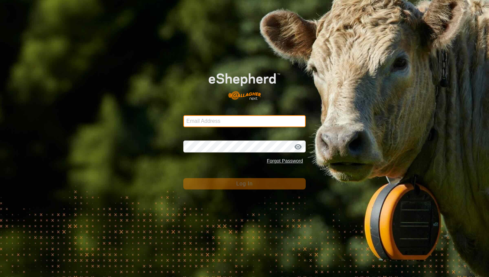
type input "mathew.gemma@barhamfarming.co.nz"
click at [246, 185] on span "Log In" at bounding box center [244, 184] width 16 height 6
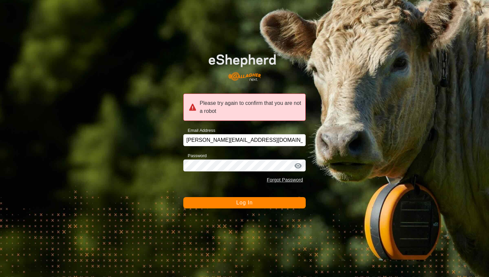
click at [244, 203] on span "Log In" at bounding box center [244, 203] width 16 height 6
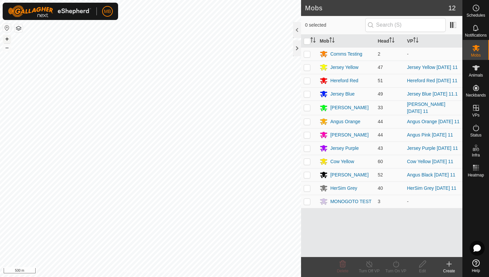
click at [8, 37] on button "+" at bounding box center [7, 39] width 8 height 8
click at [7, 41] on button "+" at bounding box center [7, 39] width 8 height 8
click at [7, 48] on button "–" at bounding box center [7, 48] width 8 height 8
click at [476, 128] on icon at bounding box center [476, 128] width 8 height 8
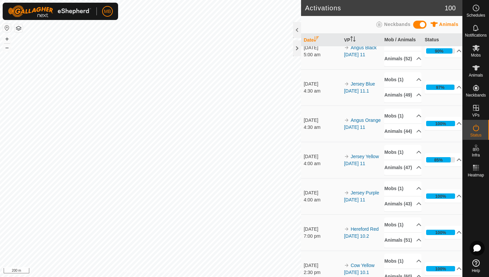
scroll to position [192, 0]
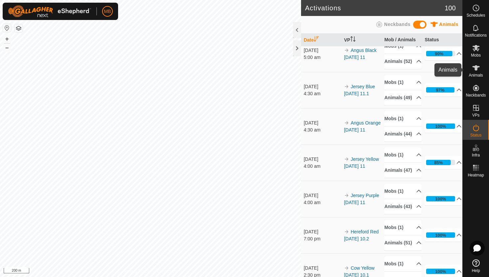
click at [476, 69] on icon at bounding box center [476, 67] width 7 height 5
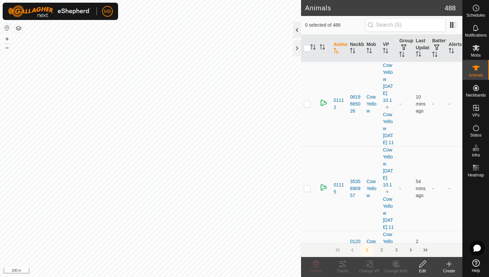
click at [295, 30] on div at bounding box center [297, 30] width 8 height 16
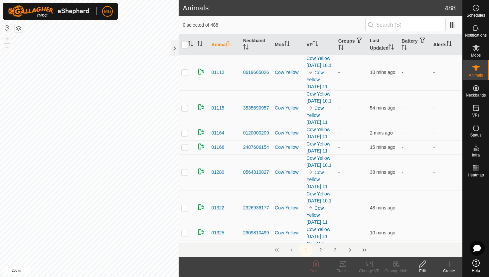
click at [448, 43] on icon "Activate to sort" at bounding box center [448, 43] width 1 height 5
click at [449, 43] on icon "Activate to sort" at bounding box center [449, 43] width 5 height 5
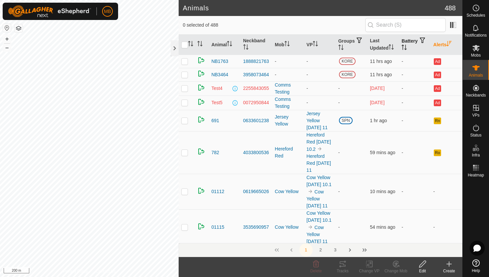
click at [407, 48] on icon "Activate to sort" at bounding box center [404, 47] width 5 height 5
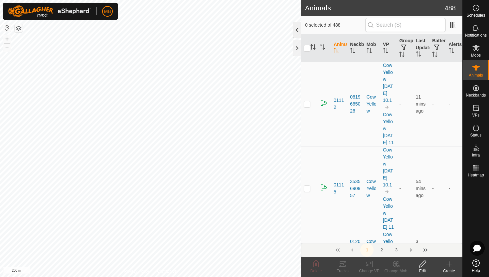
click at [296, 28] on div at bounding box center [297, 30] width 8 height 16
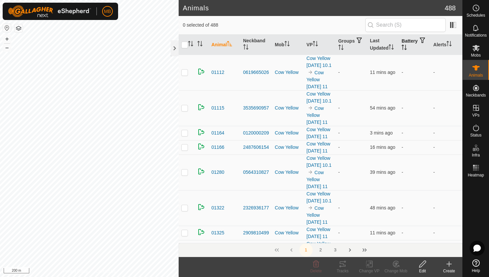
click at [407, 45] on icon "Activate to sort" at bounding box center [406, 47] width 1 height 5
click at [407, 45] on icon "Activate to sort" at bounding box center [404, 47] width 5 height 5
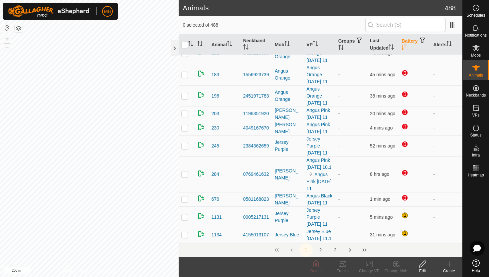
scroll to position [110, 0]
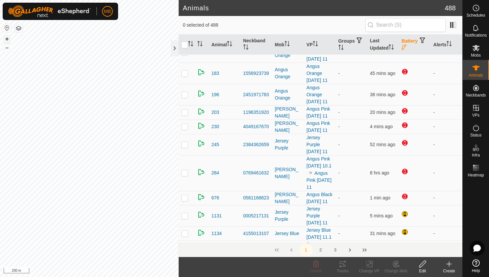
click at [7, 38] on button "+" at bounding box center [7, 39] width 8 height 8
click at [173, 46] on div at bounding box center [175, 48] width 8 height 16
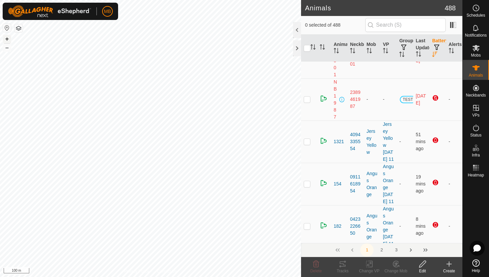
click at [7, 39] on button "+" at bounding box center [7, 39] width 8 height 8
click at [7, 37] on button "+" at bounding box center [7, 39] width 8 height 8
click at [7, 48] on button "–" at bounding box center [7, 48] width 8 height 8
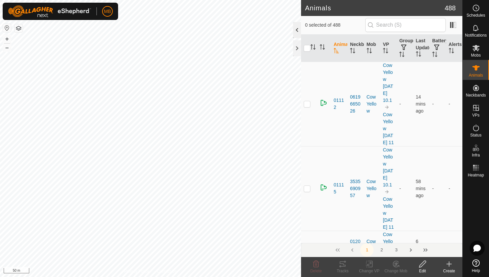
click at [297, 28] on div at bounding box center [297, 30] width 8 height 16
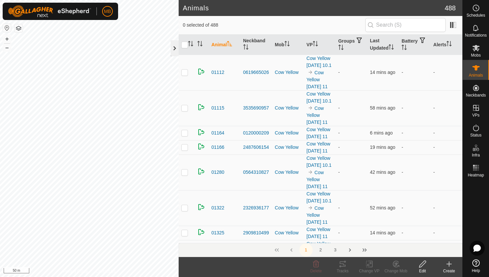
click at [175, 49] on div at bounding box center [175, 48] width 8 height 16
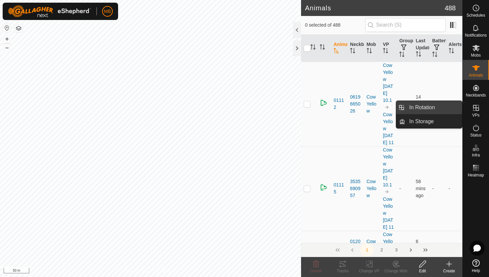
click at [442, 110] on link "In Rotation" at bounding box center [434, 107] width 57 height 13
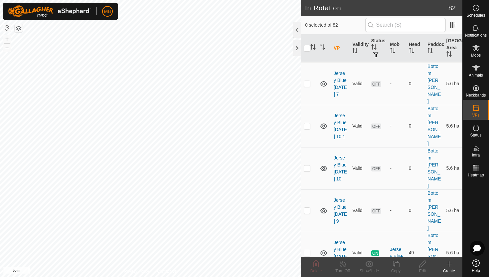
scroll to position [11, 0]
click at [308, 82] on p-checkbox at bounding box center [307, 84] width 7 height 5
checkbox input "true"
click at [309, 124] on p-checkbox at bounding box center [307, 126] width 7 height 5
checkbox input "true"
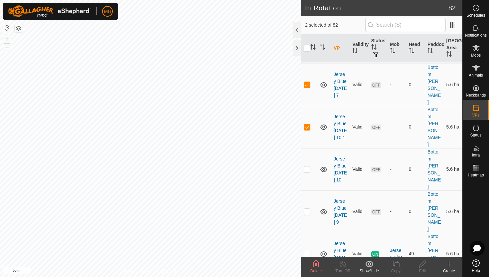
click at [307, 166] on p-checkbox at bounding box center [307, 168] width 7 height 5
checkbox input "true"
click at [308, 209] on p-checkbox at bounding box center [307, 211] width 7 height 5
checkbox input "true"
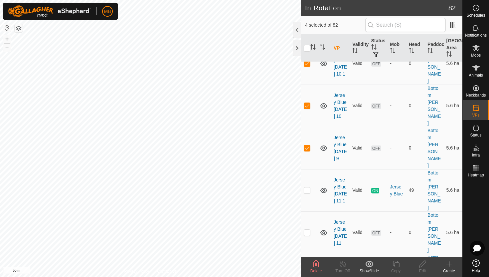
scroll to position [78, 0]
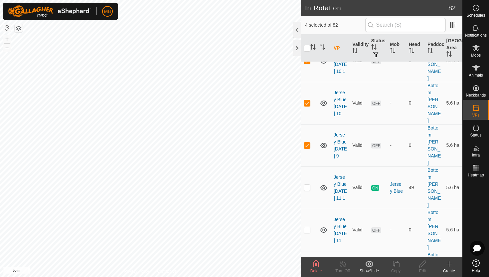
click at [308, 269] on p-checkbox at bounding box center [307, 271] width 7 height 5
checkbox input "true"
click at [309, 269] on p-checkbox at bounding box center [307, 271] width 7 height 5
checkbox input "true"
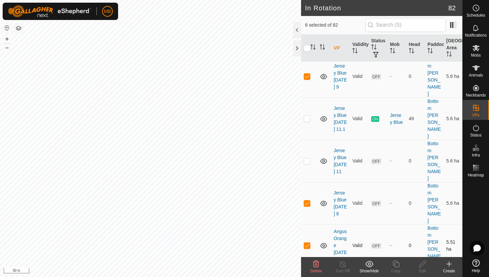
scroll to position [148, 0]
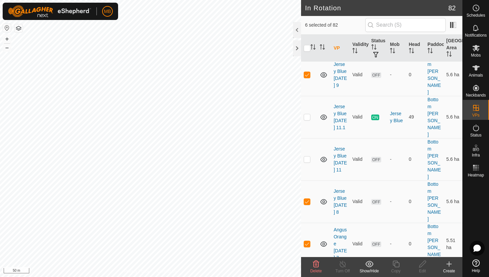
checkbox input "true"
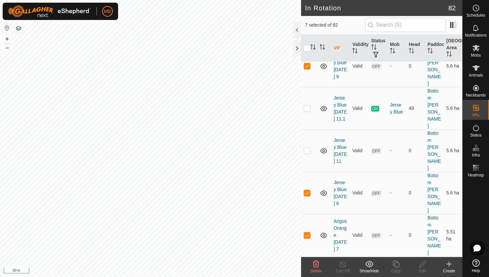
scroll to position [157, 0]
checkbox input "true"
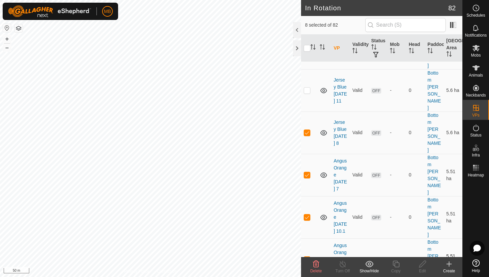
scroll to position [218, 0]
checkbox input "true"
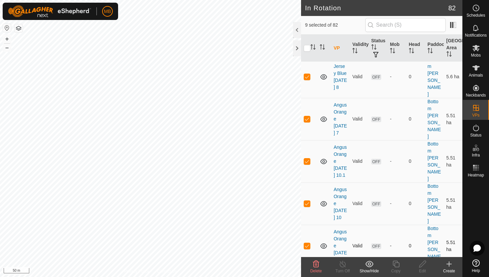
scroll to position [277, 0]
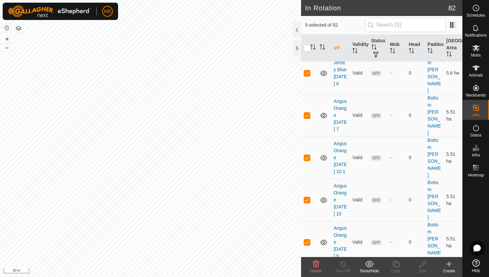
checkbox input "true"
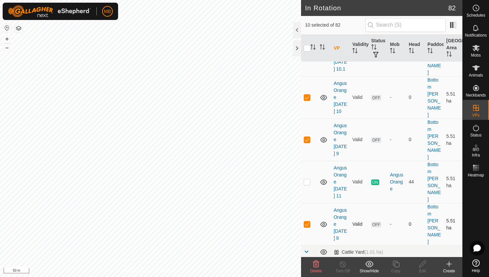
scroll to position [380, 0]
checkbox input "true"
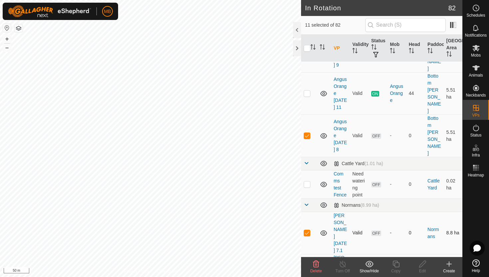
scroll to position [470, 0]
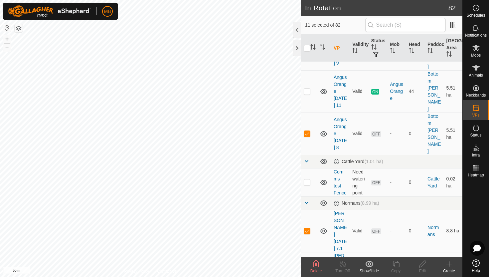
checkbox input "true"
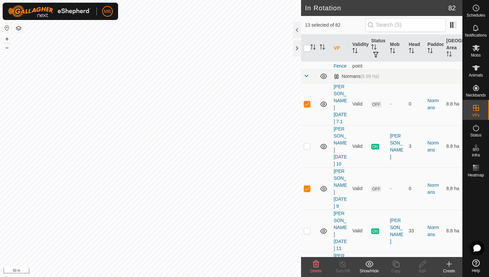
scroll to position [598, 0]
checkbox input "true"
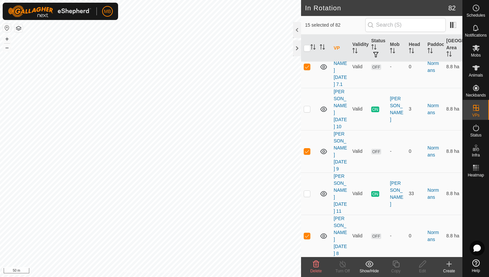
scroll to position [637, 0]
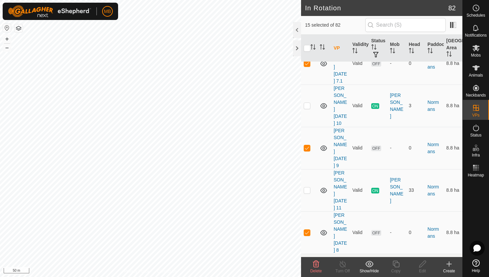
checkbox input "true"
checkbox input "false"
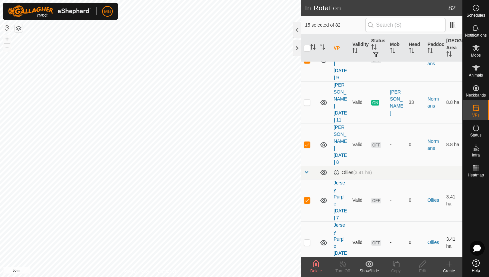
scroll to position [727, 0]
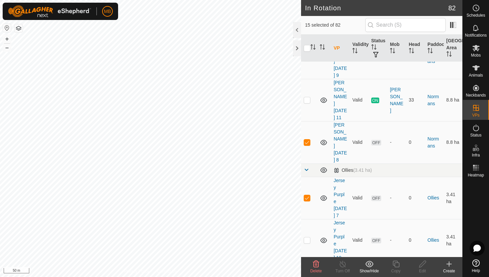
checkbox input "true"
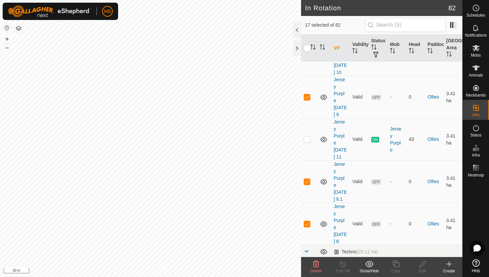
scroll to position [914, 0]
click at [308, 272] on p-checkbox at bounding box center [307, 274] width 7 height 5
checkbox input "true"
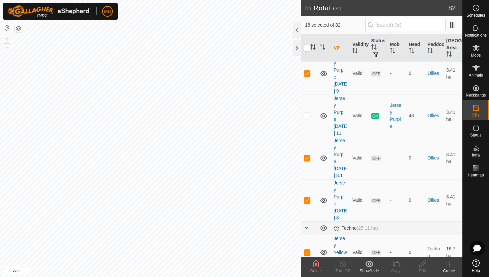
scroll to position [937, 0]
checkbox input "true"
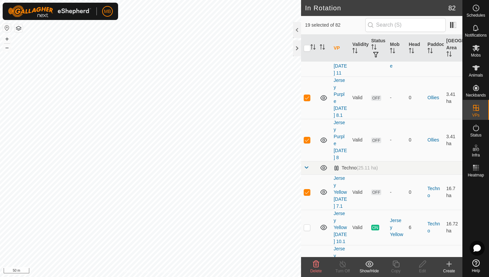
scroll to position [1004, 0]
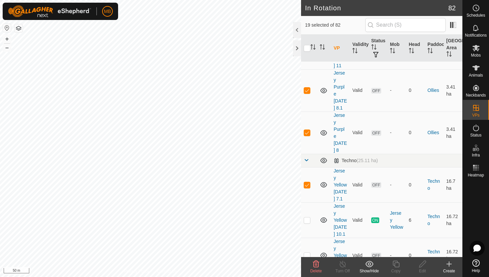
checkbox input "true"
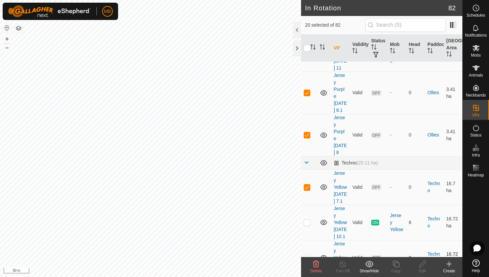
click at [309, 255] on p-checkbox at bounding box center [307, 257] width 7 height 5
checkbox input "true"
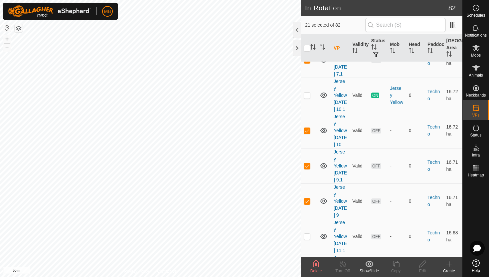
scroll to position [1131, 0]
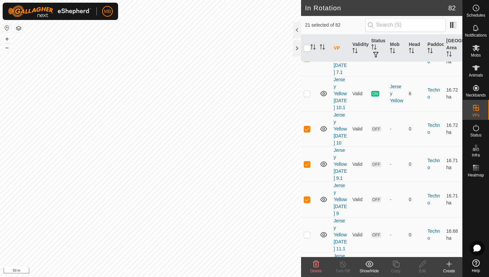
checkbox input "true"
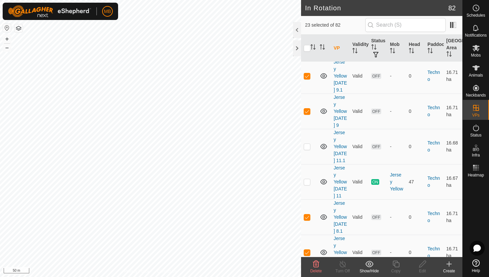
scroll to position [1221, 0]
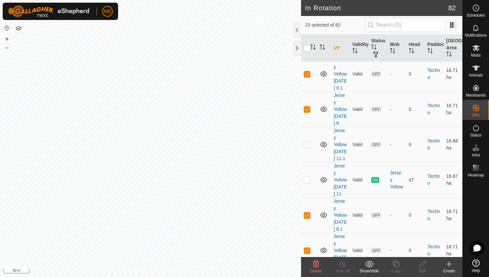
checkbox input "true"
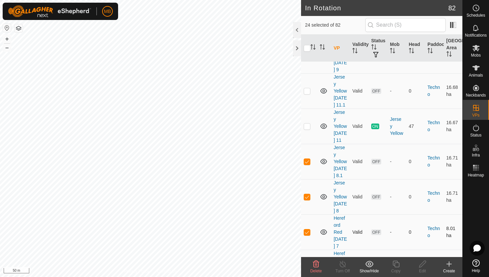
scroll to position [1273, 0]
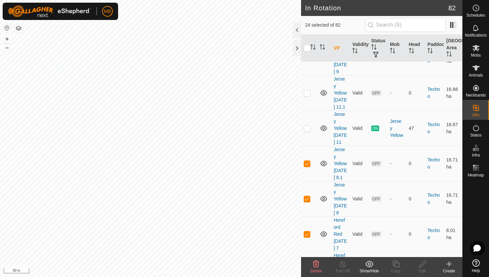
checkbox input "true"
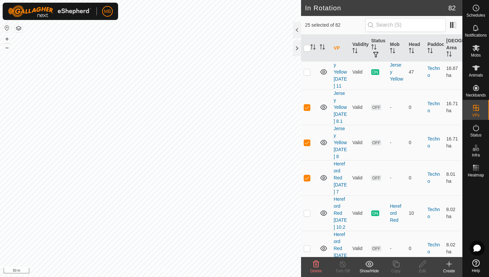
scroll to position [1329, 0]
checkbox input "true"
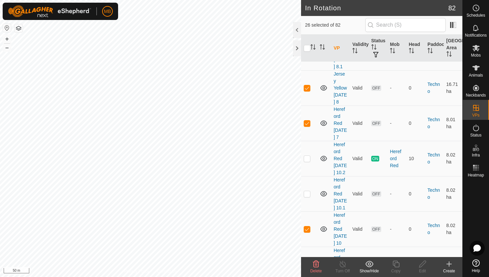
scroll to position [1384, 0]
checkbox input "true"
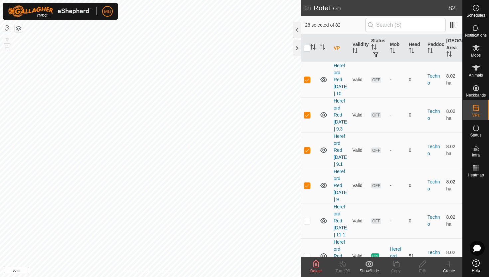
scroll to position [1539, 0]
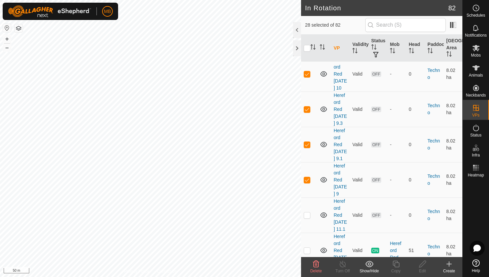
checkbox input "true"
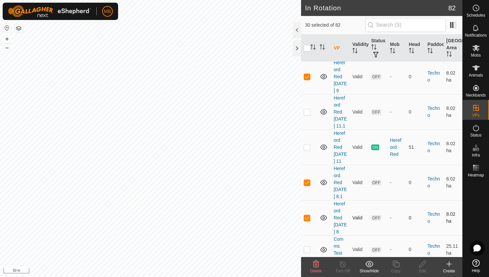
scroll to position [1645, 0]
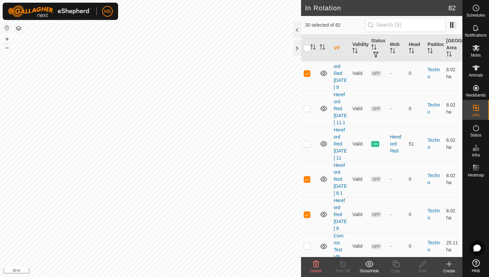
checkbox input "true"
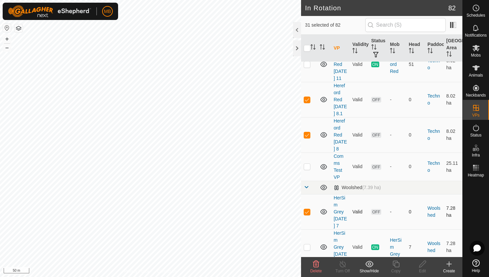
scroll to position [1726, 0]
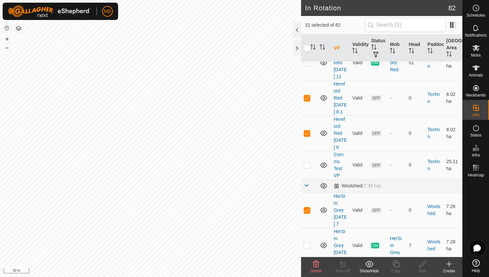
click at [308, 277] on p-checkbox at bounding box center [307, 280] width 7 height 5
checkbox input "true"
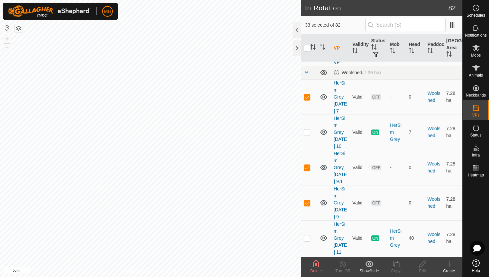
scroll to position [1842, 0]
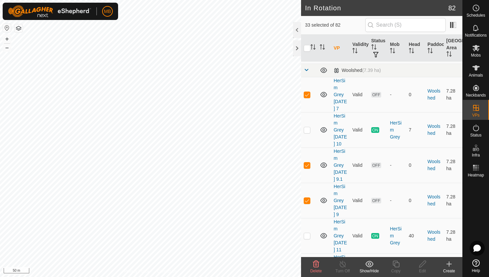
click at [308, 268] on p-checkbox at bounding box center [307, 270] width 7 height 5
checkbox input "true"
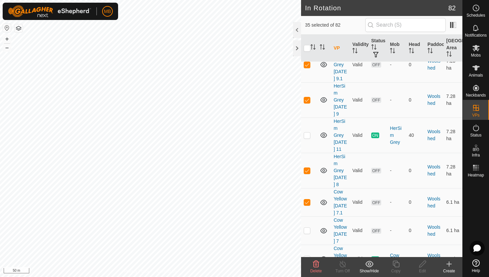
scroll to position [1943, 0]
click at [307, 227] on p-checkbox at bounding box center [307, 229] width 7 height 5
checkbox input "true"
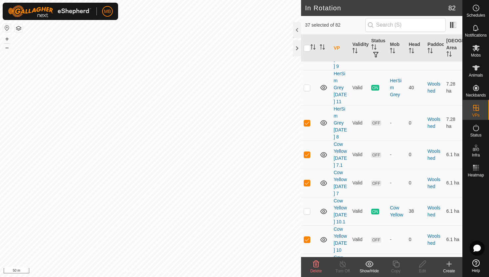
scroll to position [1990, 0]
click at [307, 265] on p-checkbox at bounding box center [307, 267] width 7 height 5
checkbox input "true"
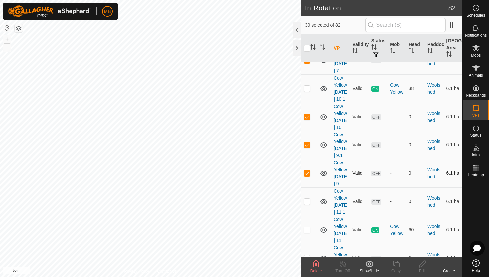
scroll to position [2115, 0]
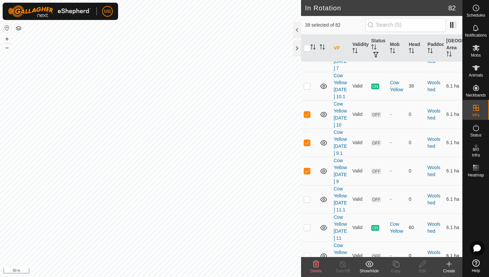
click at [307, 253] on p-checkbox at bounding box center [307, 255] width 7 height 5
checkbox input "true"
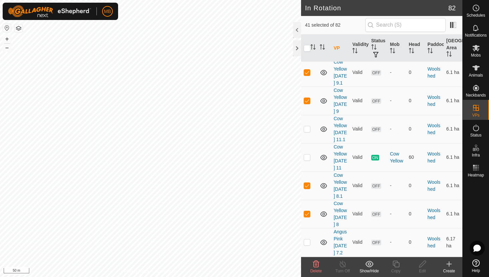
scroll to position [2187, 0]
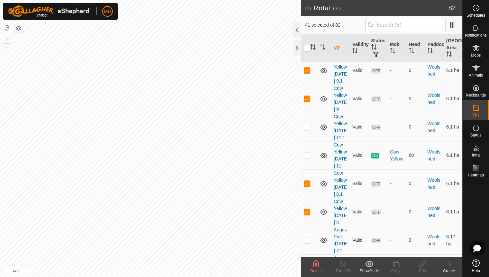
click at [308, 237] on p-checkbox at bounding box center [307, 239] width 7 height 5
checkbox input "true"
click at [307, 254] on td at bounding box center [309, 268] width 16 height 28
checkbox input "true"
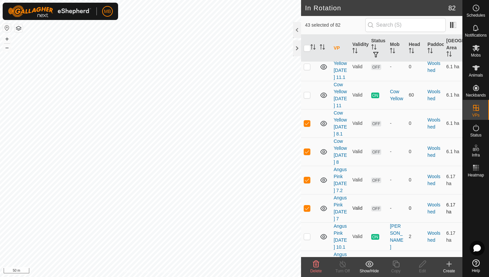
scroll to position [2250, 0]
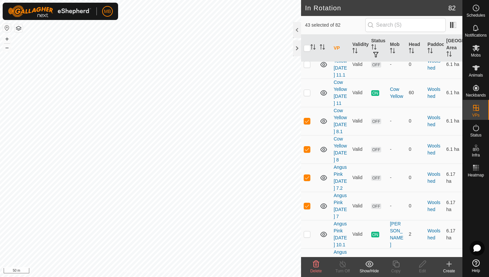
click at [307, 260] on p-checkbox at bounding box center [307, 262] width 7 height 5
checkbox input "true"
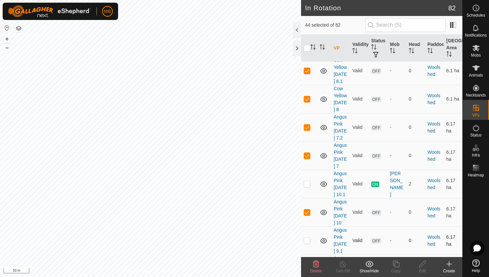
scroll to position [2301, 0]
click at [307, 237] on p-checkbox at bounding box center [307, 239] width 7 height 5
checkbox input "true"
click at [307, 266] on p-checkbox at bounding box center [307, 268] width 7 height 5
checkbox input "true"
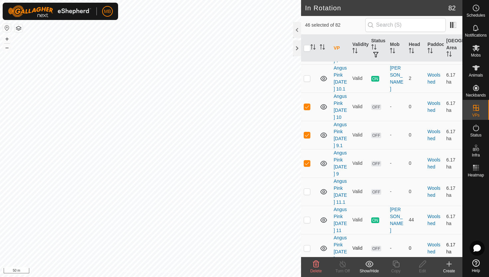
scroll to position [2407, 0]
click at [310, 244] on p-checkbox at bounding box center [307, 246] width 7 height 5
checkbox input "true"
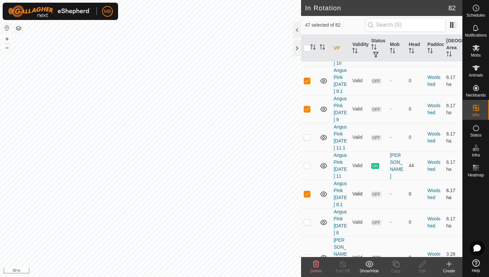
scroll to position [2462, 0]
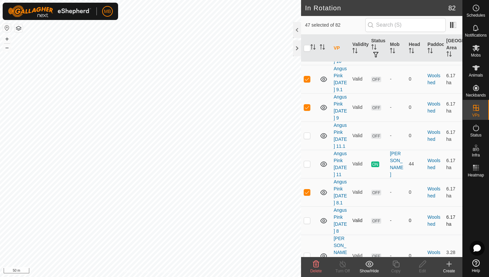
click at [307, 218] on p-checkbox at bounding box center [307, 220] width 7 height 5
checkbox input "true"
click at [308, 253] on p-checkbox at bounding box center [307, 255] width 7 height 5
checkbox input "true"
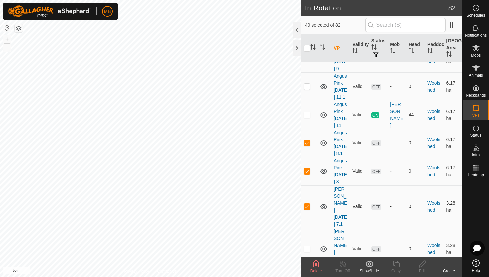
scroll to position [2512, 0]
click at [308, 245] on p-checkbox at bounding box center [307, 247] width 7 height 5
checkbox input "true"
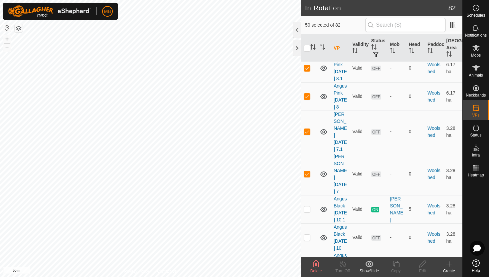
scroll to position [2587, 0]
click at [309, 233] on p-checkbox at bounding box center [307, 235] width 7 height 5
checkbox input "true"
click at [308, 262] on p-checkbox at bounding box center [307, 264] width 7 height 5
checkbox input "true"
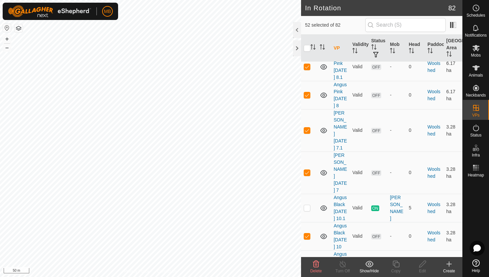
checkbox input "true"
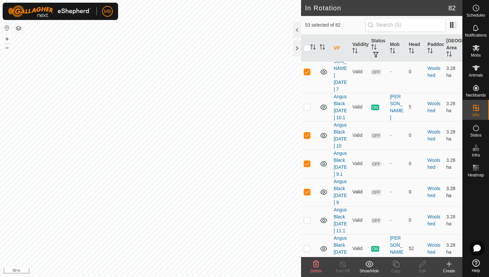
scroll to position [2695, 0]
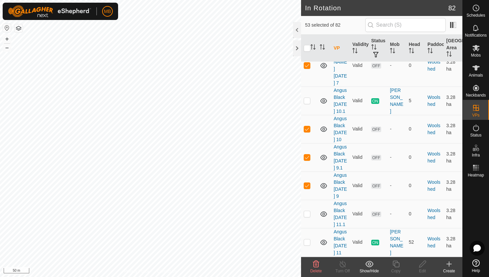
click at [307, 271] on p-checkbox at bounding box center [307, 273] width 7 height 5
checkbox input "true"
click at [316, 264] on icon at bounding box center [316, 264] width 6 height 7
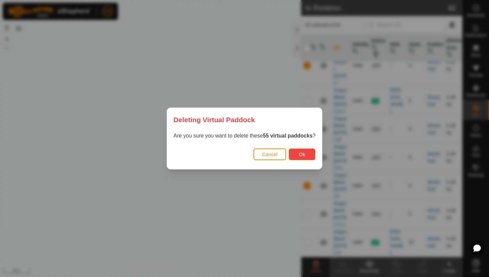
click at [308, 156] on button "Ok" at bounding box center [302, 154] width 27 height 12
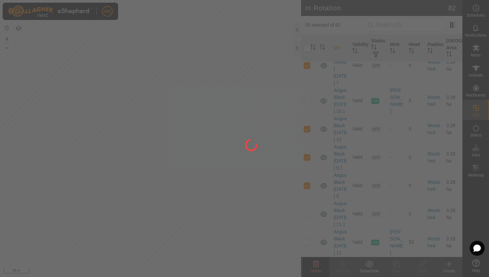
checkbox input "false"
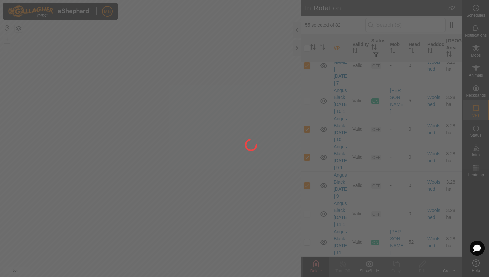
checkbox input "false"
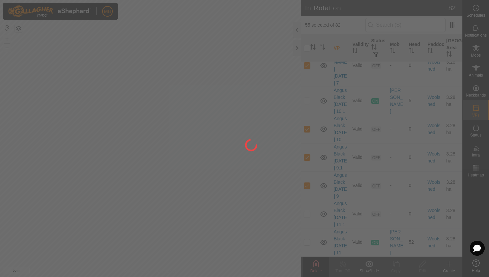
checkbox input "false"
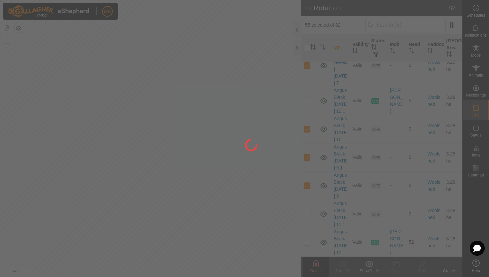
checkbox input "false"
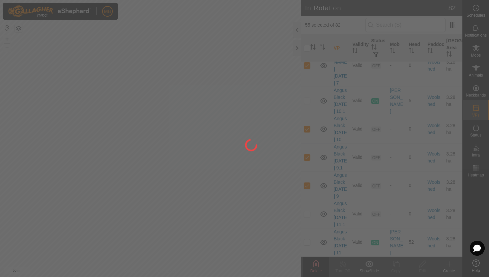
checkbox input "false"
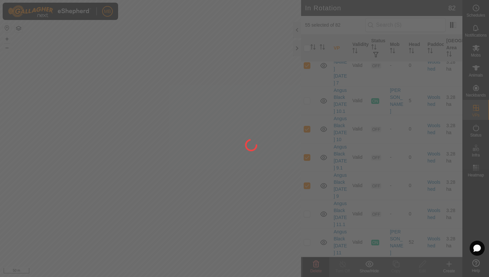
checkbox input "false"
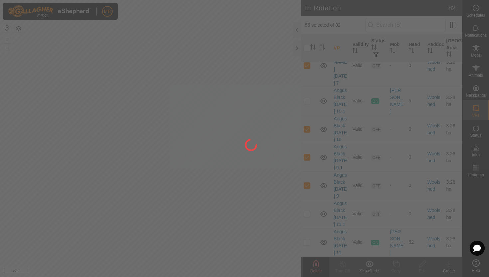
checkbox input "false"
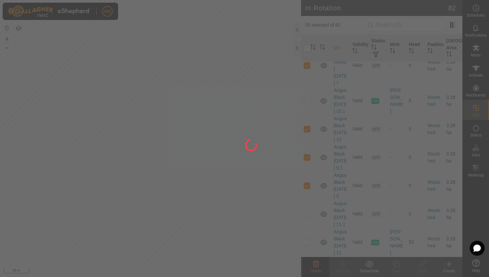
checkbox input "false"
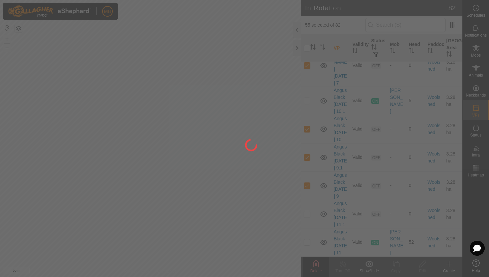
checkbox input "false"
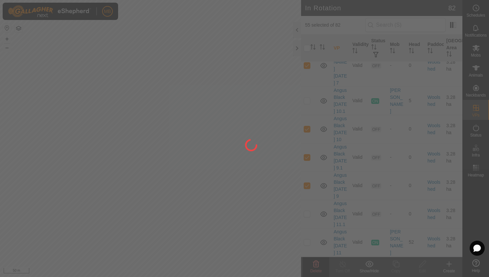
checkbox input "false"
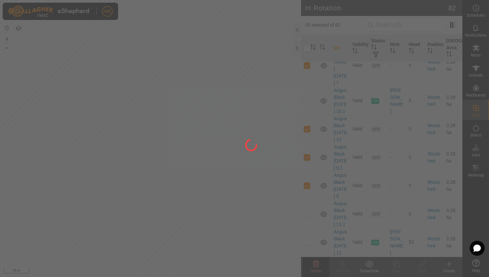
checkbox input "false"
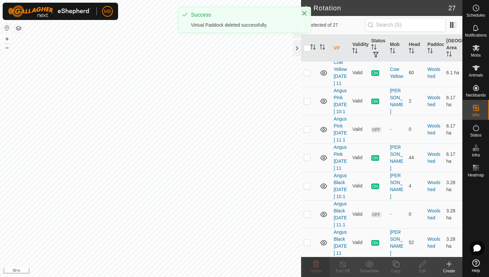
scroll to position [0, 0]
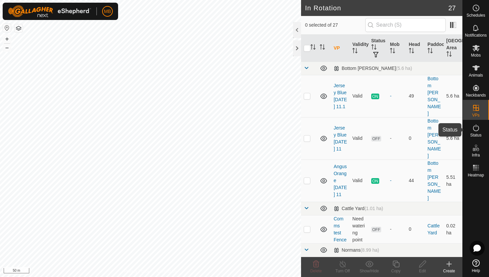
click at [479, 129] on icon at bounding box center [476, 128] width 6 height 7
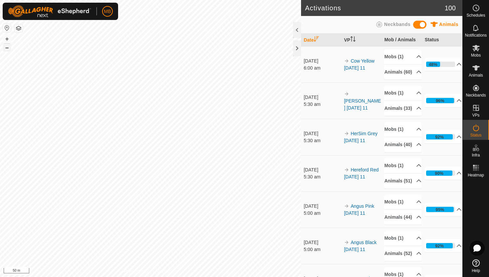
click at [8, 48] on button "–" at bounding box center [7, 48] width 8 height 8
click at [476, 68] on icon at bounding box center [476, 67] width 7 height 5
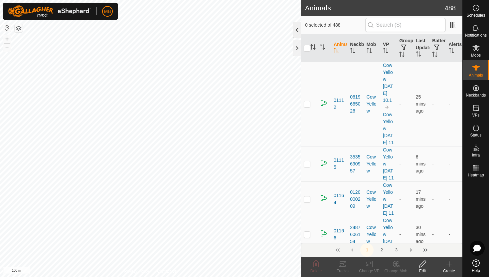
click at [295, 32] on div at bounding box center [297, 30] width 8 height 16
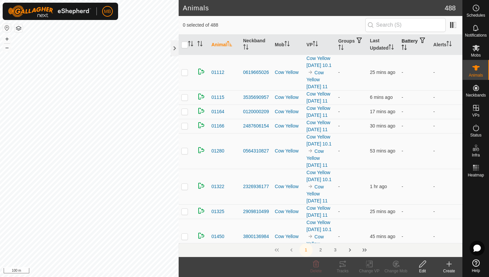
click at [407, 46] on icon "Activate to sort" at bounding box center [404, 47] width 5 height 5
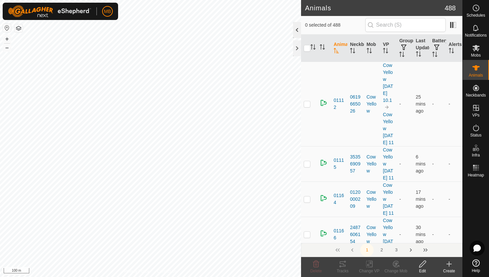
click at [296, 28] on div at bounding box center [297, 30] width 8 height 16
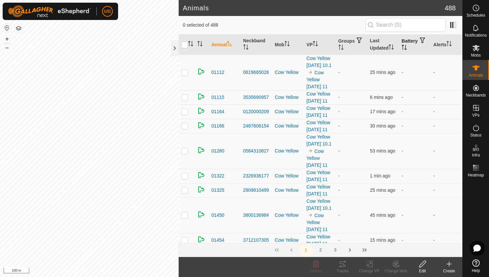
click at [407, 47] on icon "Activate to sort" at bounding box center [404, 47] width 5 height 5
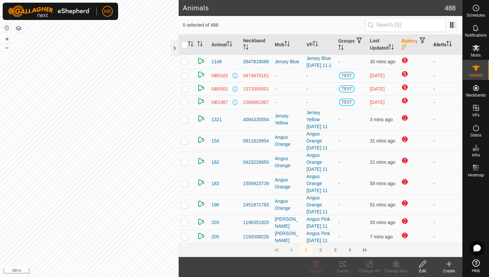
click at [450, 43] on icon "Activate to sort" at bounding box center [449, 43] width 5 height 5
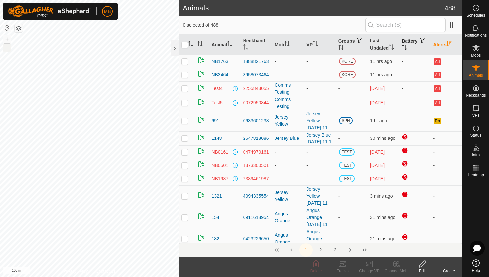
click at [8, 49] on button "–" at bounding box center [7, 48] width 8 height 8
click at [184, 121] on p-checkbox at bounding box center [184, 120] width 7 height 5
checkbox input "true"
click at [8, 37] on button "+" at bounding box center [7, 39] width 8 height 8
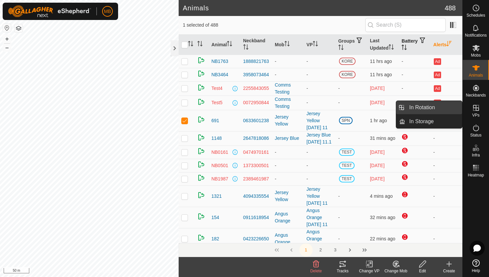
click at [442, 106] on link "In Rotation" at bounding box center [434, 107] width 57 height 13
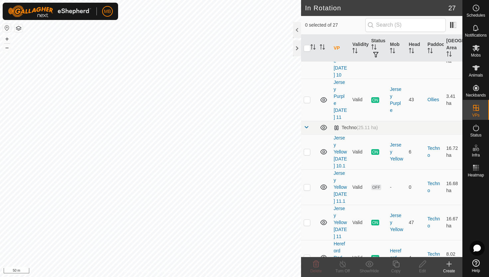
scroll to position [320, 0]
click at [306, 183] on p-checkbox at bounding box center [307, 185] width 7 height 5
checkbox input "true"
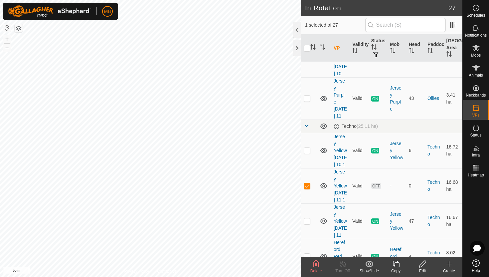
click at [423, 263] on icon at bounding box center [423, 264] width 7 height 7
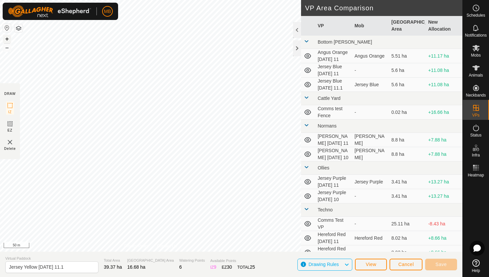
click at [7, 38] on button "+" at bounding box center [7, 39] width 8 height 8
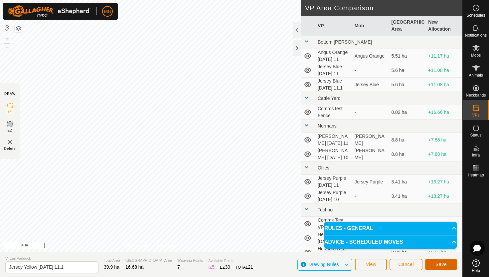
click at [442, 264] on span "Save" at bounding box center [441, 264] width 11 height 5
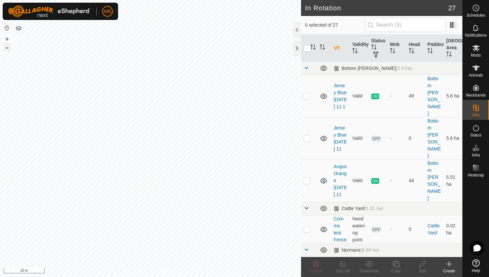
click at [8, 50] on button "–" at bounding box center [7, 48] width 8 height 8
click at [477, 128] on icon at bounding box center [476, 128] width 8 height 8
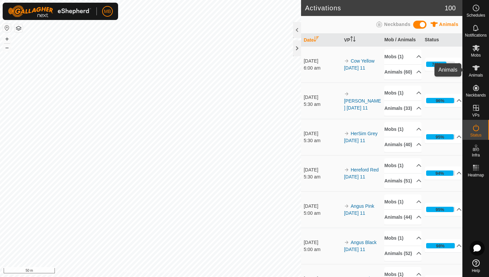
click at [477, 69] on icon at bounding box center [476, 67] width 7 height 5
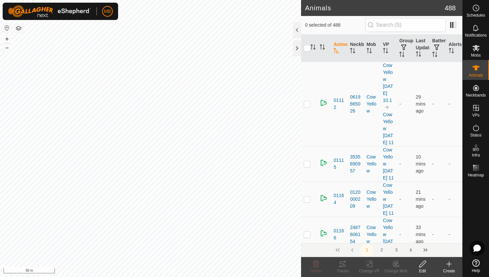
click at [297, 33] on div at bounding box center [297, 30] width 8 height 16
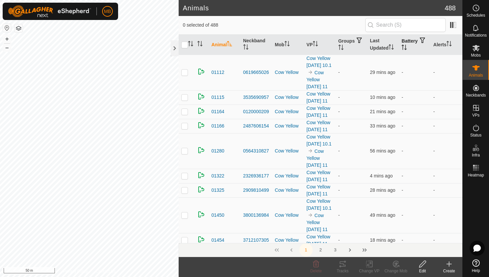
click at [407, 46] on icon "Activate to sort" at bounding box center [404, 47] width 5 height 5
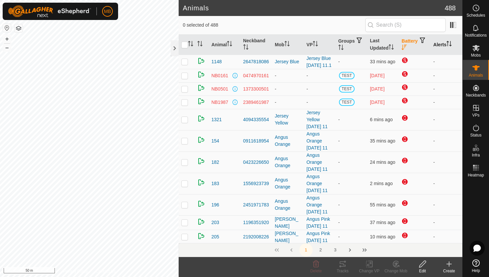
click at [450, 42] on icon "Activate to sort" at bounding box center [449, 43] width 5 height 5
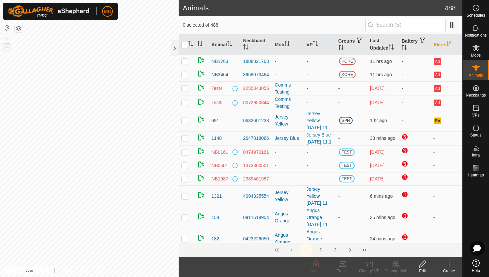
click at [8, 48] on button "–" at bounding box center [7, 48] width 8 height 8
click at [176, 47] on div at bounding box center [175, 48] width 8 height 16
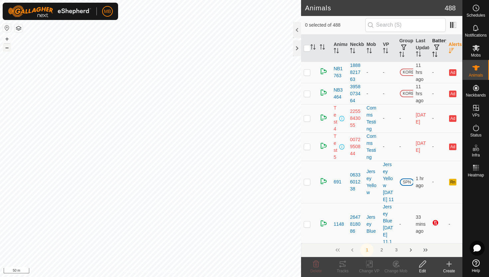
click at [8, 49] on button "–" at bounding box center [7, 48] width 8 height 8
